Goal: Transaction & Acquisition: Purchase product/service

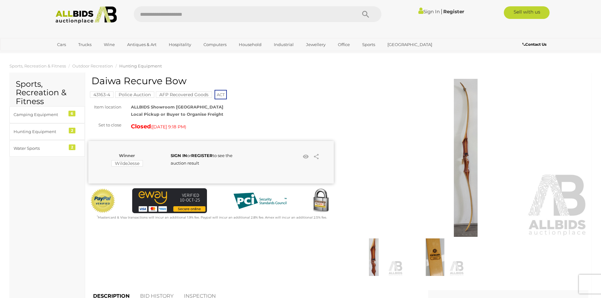
click at [461, 158] on img at bounding box center [465, 158] width 245 height 158
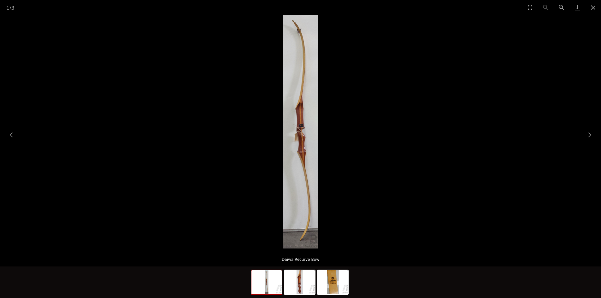
click at [306, 153] on img at bounding box center [300, 132] width 35 height 234
click at [585, 133] on button "Next slide" at bounding box center [587, 135] width 13 height 12
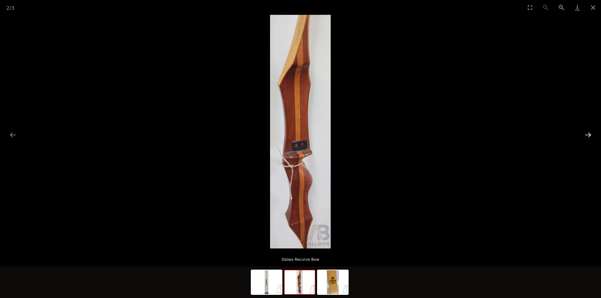
click at [588, 135] on button "Next slide" at bounding box center [587, 135] width 13 height 12
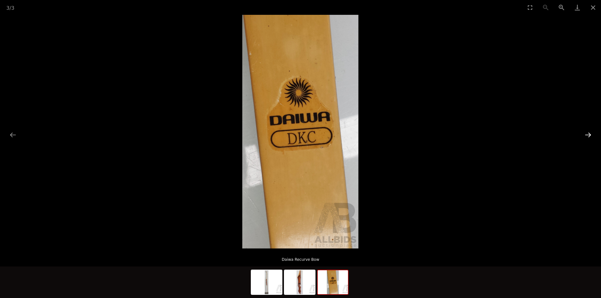
click at [583, 134] on button "Next slide" at bounding box center [587, 135] width 13 height 12
